Goal: Find specific page/section: Find specific page/section

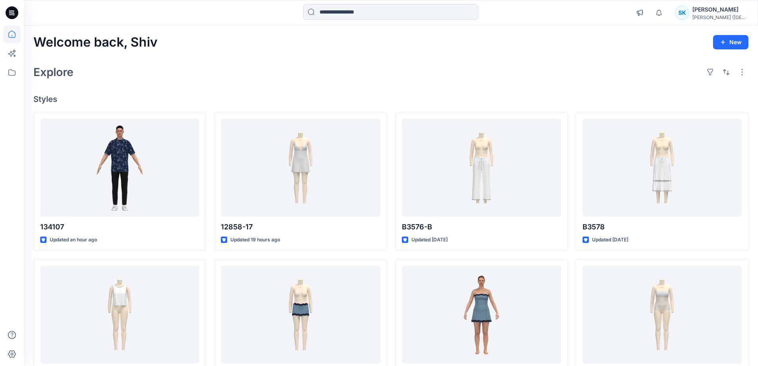
click at [183, 88] on div "Welcome back, Shiv New Explore Styles 134107 Updated an hour ago B20043-L43-304…" at bounding box center [391, 303] width 734 height 557
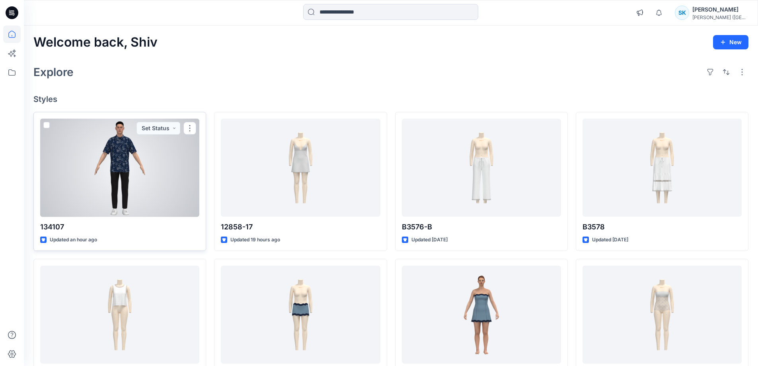
click at [117, 154] on div at bounding box center [119, 168] width 159 height 98
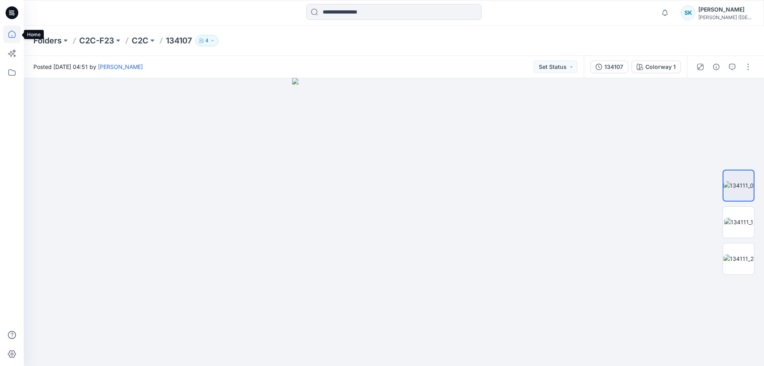
click at [12, 34] on icon at bounding box center [12, 34] width 18 height 18
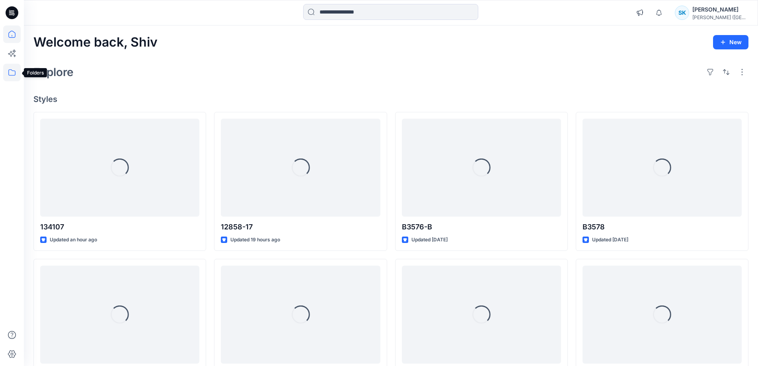
click at [12, 73] on icon at bounding box center [12, 73] width 18 height 18
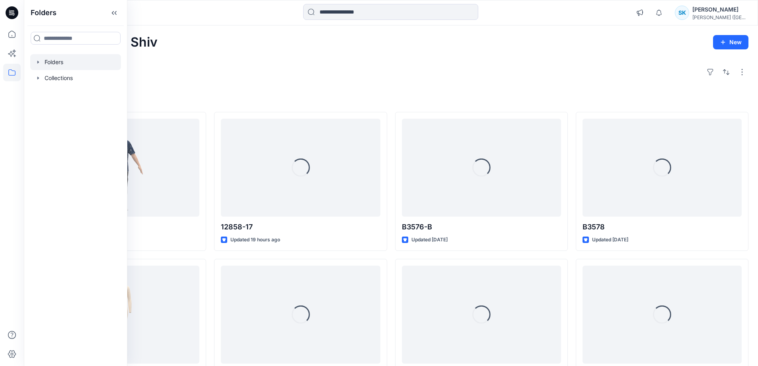
click at [49, 66] on div at bounding box center [75, 62] width 91 height 16
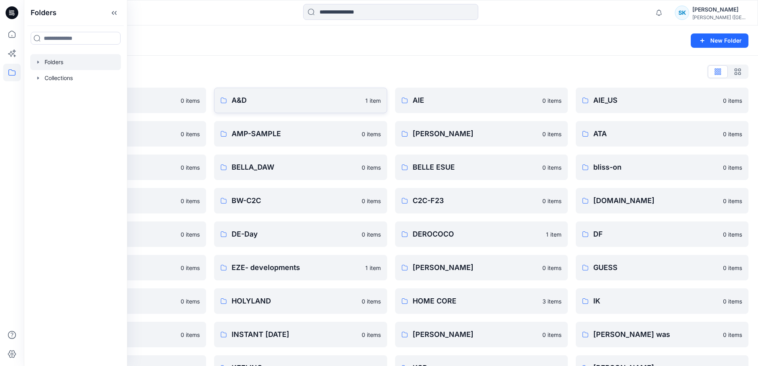
drag, startPoint x: 202, startPoint y: 57, endPoint x: 234, endPoint y: 97, distance: 50.9
click at [203, 56] on div "Folders List 911 0 items Alef Alef 0 items BANANHOT 0 items BW - SUNDANCE 0 ite…" at bounding box center [391, 373] width 734 height 635
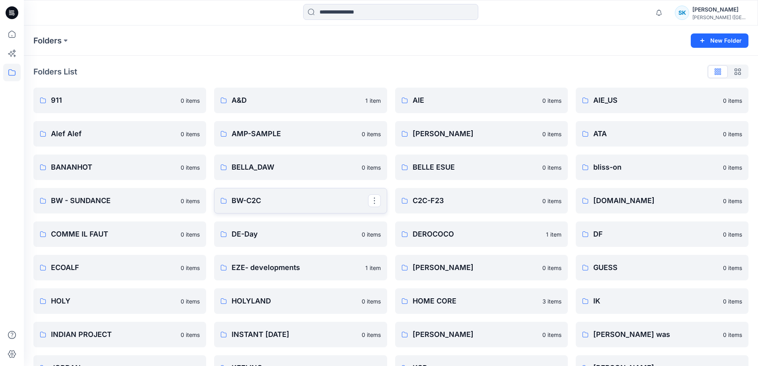
click at [252, 202] on p "BW-C2C" at bounding box center [299, 200] width 136 height 11
click at [427, 198] on p "C2C-F23" at bounding box center [480, 200] width 136 height 11
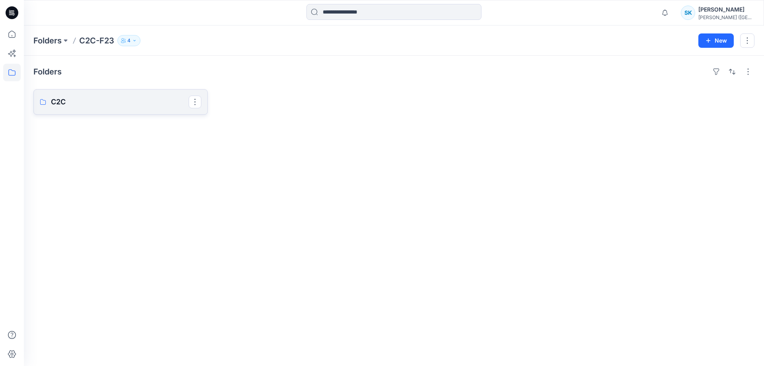
click at [97, 104] on p "C2C" at bounding box center [120, 101] width 138 height 11
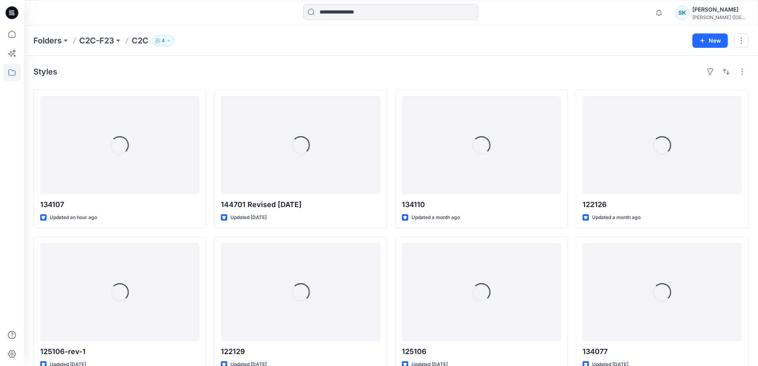
click at [255, 68] on div "Styles" at bounding box center [390, 71] width 715 height 13
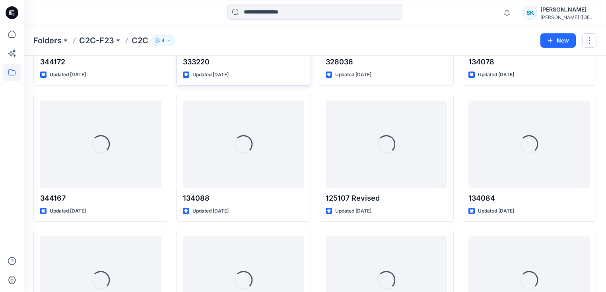
scroll to position [1619, 0]
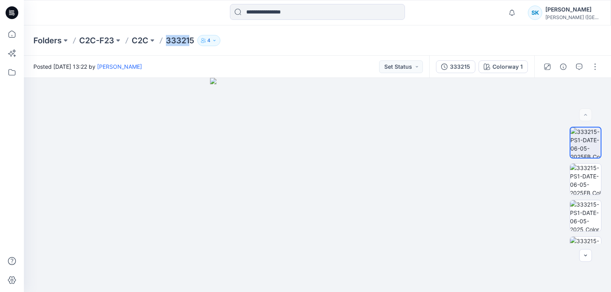
drag, startPoint x: 166, startPoint y: 43, endPoint x: 190, endPoint y: 43, distance: 23.5
click at [190, 43] on p "333215" at bounding box center [180, 40] width 28 height 11
click at [181, 29] on div "Folders C2C-F23 C2C 333215 4" at bounding box center [317, 40] width 587 height 30
click at [165, 46] on div "Folders C2C-F23 C2C 333215 4" at bounding box center [317, 40] width 587 height 30
drag, startPoint x: 166, startPoint y: 43, endPoint x: 193, endPoint y: 42, distance: 26.3
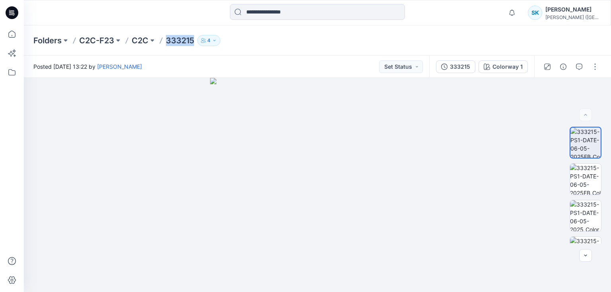
click at [193, 42] on p "333215" at bounding box center [180, 40] width 28 height 11
copy p "333215"
